Goal: Navigation & Orientation: Go to known website

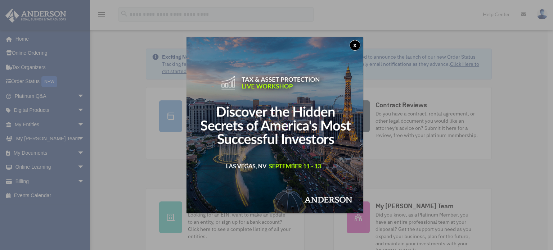
click at [356, 45] on button "x" at bounding box center [355, 45] width 11 height 11
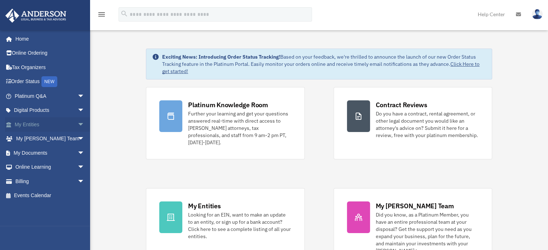
click at [77, 125] on span "arrow_drop_down" at bounding box center [84, 124] width 14 height 15
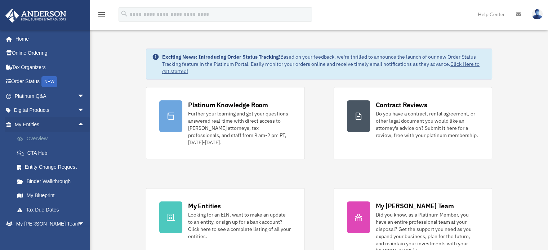
click at [48, 141] on link "Overview" at bounding box center [52, 139] width 85 height 14
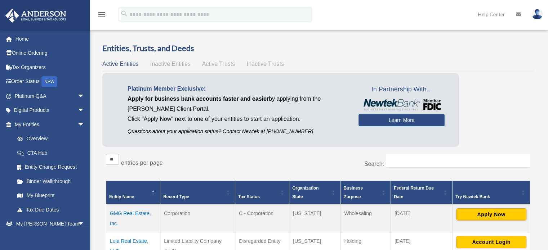
scroll to position [114, 0]
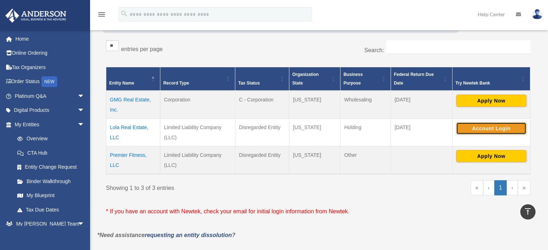
click at [494, 128] on button "Account Login" at bounding box center [491, 129] width 70 height 12
click at [537, 15] on img at bounding box center [537, 14] width 11 height 10
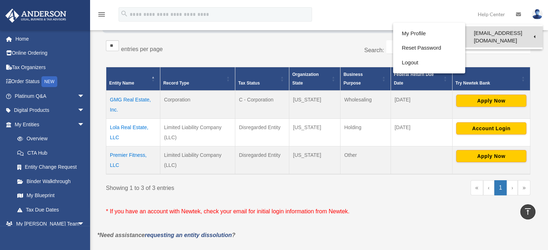
click at [520, 31] on link "[EMAIL_ADDRESS][DOMAIN_NAME]" at bounding box center [503, 36] width 77 height 21
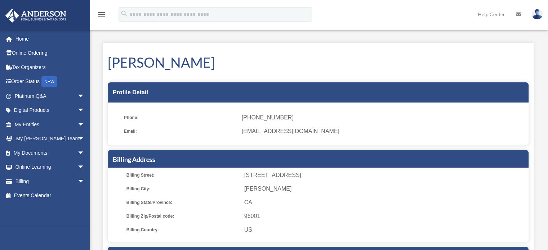
click at [537, 14] on img at bounding box center [537, 14] width 11 height 10
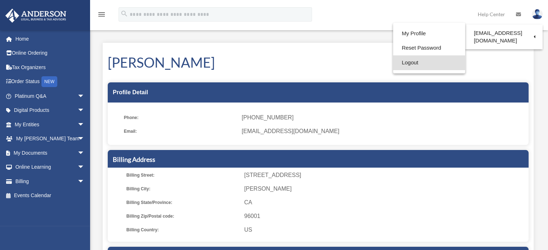
click at [405, 67] on link "Logout" at bounding box center [429, 62] width 72 height 15
